Goal: Information Seeking & Learning: Find specific fact

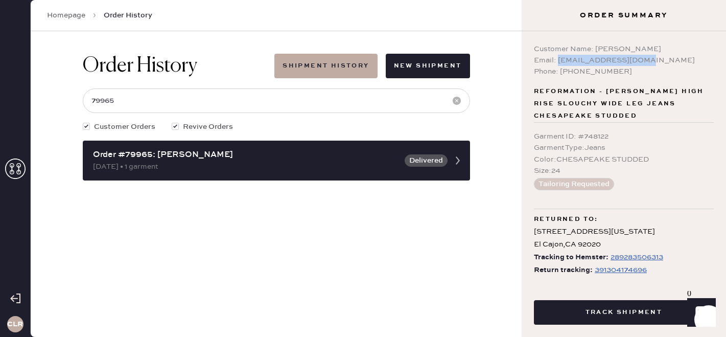
scroll to position [13, 0]
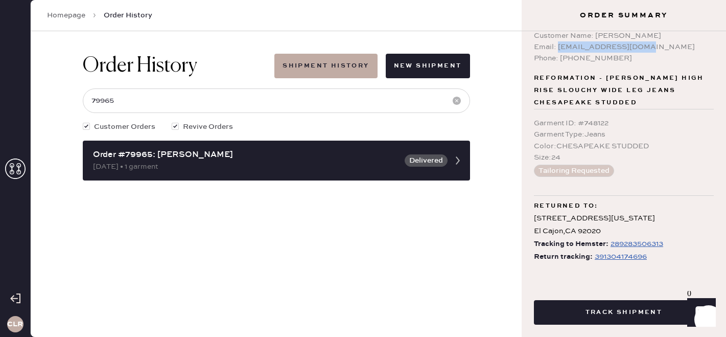
click at [604, 258] on div "391304174696" at bounding box center [621, 256] width 52 height 12
click at [8, 175] on use at bounding box center [15, 168] width 20 height 20
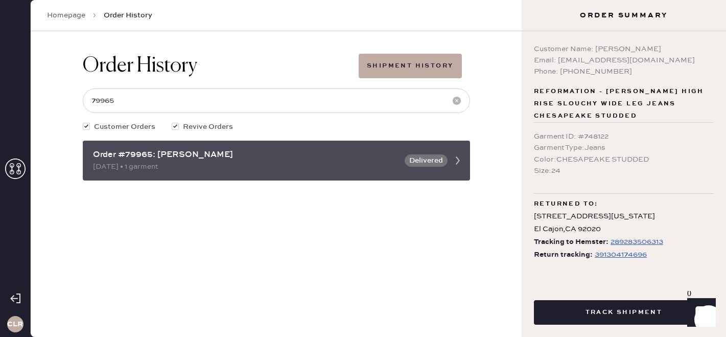
scroll to position [0, 0]
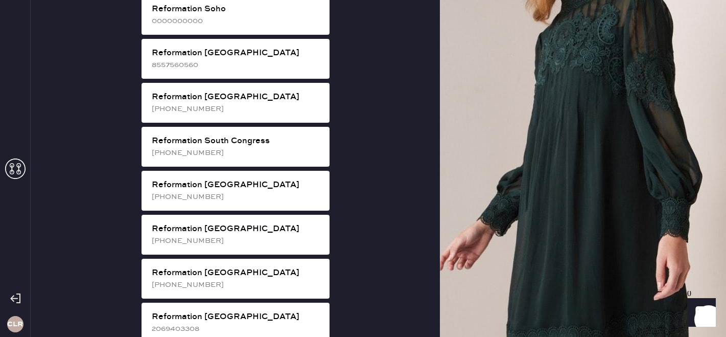
scroll to position [1915, 0]
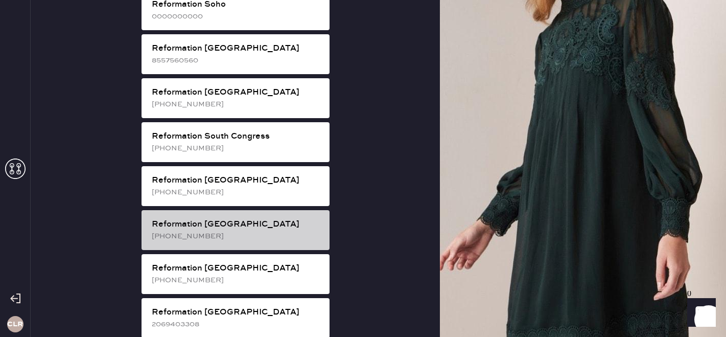
click at [268, 231] on div "[PHONE_NUMBER]" at bounding box center [237, 236] width 170 height 11
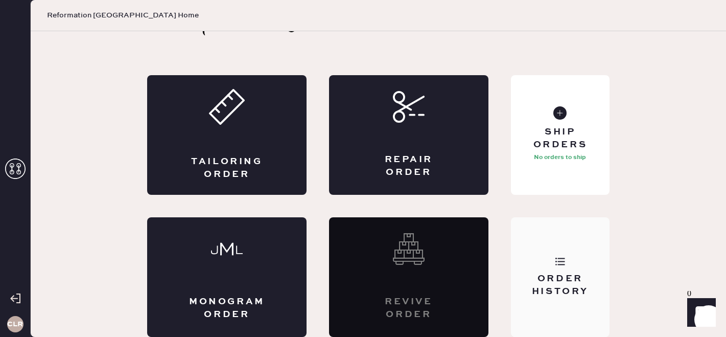
click at [592, 280] on div "Order History" at bounding box center [560, 285] width 82 height 26
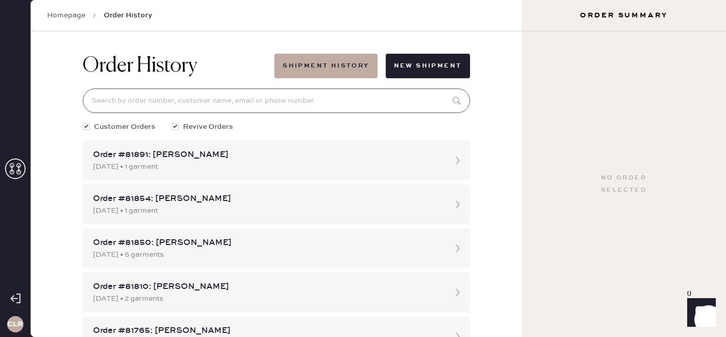
click at [205, 100] on input at bounding box center [276, 100] width 387 height 25
paste input "[EMAIL_ADDRESS][DOMAIN_NAME]"
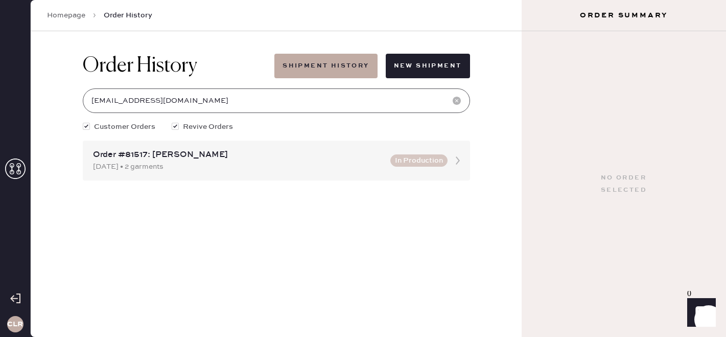
click at [205, 100] on input "[EMAIL_ADDRESS][DOMAIN_NAME]" at bounding box center [276, 100] width 387 height 25
type input "[EMAIL_ADDRESS][DOMAIN_NAME]"
click at [205, 155] on div "Order #81517: [PERSON_NAME]" at bounding box center [238, 155] width 291 height 12
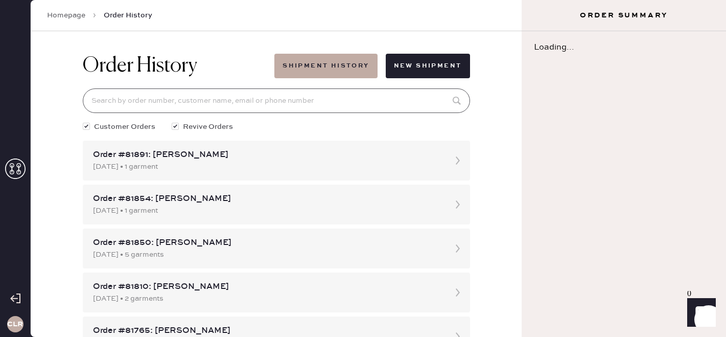
click at [198, 97] on input at bounding box center [276, 100] width 387 height 25
paste input "[EMAIL_ADDRESS][DOMAIN_NAME]"
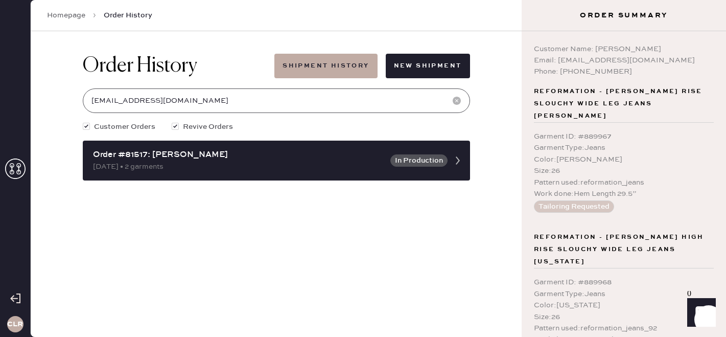
type input "[EMAIL_ADDRESS][DOMAIN_NAME]"
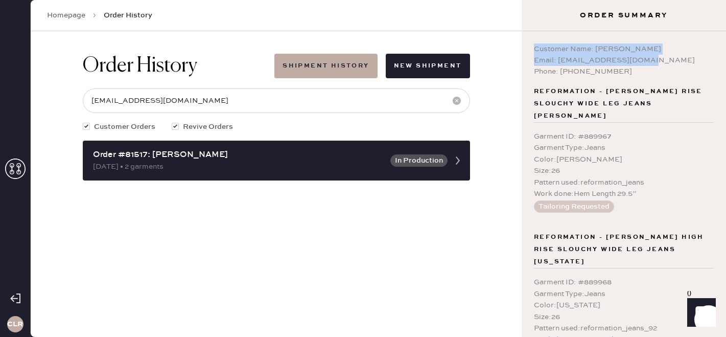
copy div "Customer Name: [PERSON_NAME] Email: [EMAIL_ADDRESS][DOMAIN_NAME]"
drag, startPoint x: 646, startPoint y: 61, endPoint x: 522, endPoint y: 43, distance: 125.5
click at [522, 43] on div "Customer Name: [PERSON_NAME] Email: [EMAIL_ADDRESS][DOMAIN_NAME] Phone: [PHONE_…" at bounding box center [624, 184] width 204 height 306
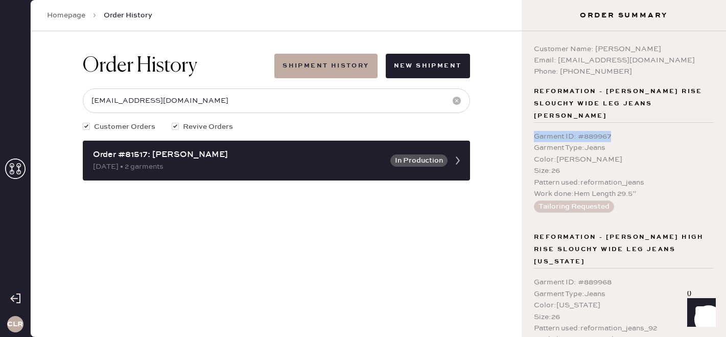
copy div "Garment ID : # 889967"
drag, startPoint x: 622, startPoint y: 124, endPoint x: 530, endPoint y: 122, distance: 92.0
click at [530, 122] on div "Customer Name: [PERSON_NAME] Email: [EMAIL_ADDRESS][DOMAIN_NAME] Phone: [PHONE_…" at bounding box center [624, 184] width 204 height 306
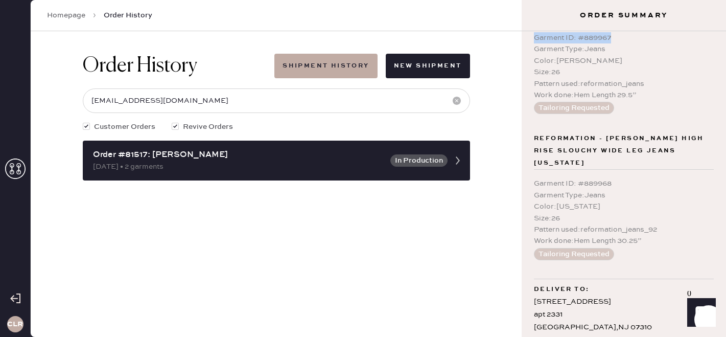
scroll to position [100, 0]
copy div "Garment ID : # 889968"
drag, startPoint x: 619, startPoint y: 157, endPoint x: 524, endPoint y: 157, distance: 94.6
click at [524, 157] on div "Customer Name: [PERSON_NAME] Email: [EMAIL_ADDRESS][DOMAIN_NAME] Phone: [PHONE_…" at bounding box center [624, 184] width 204 height 306
